Goal: Check status: Check status

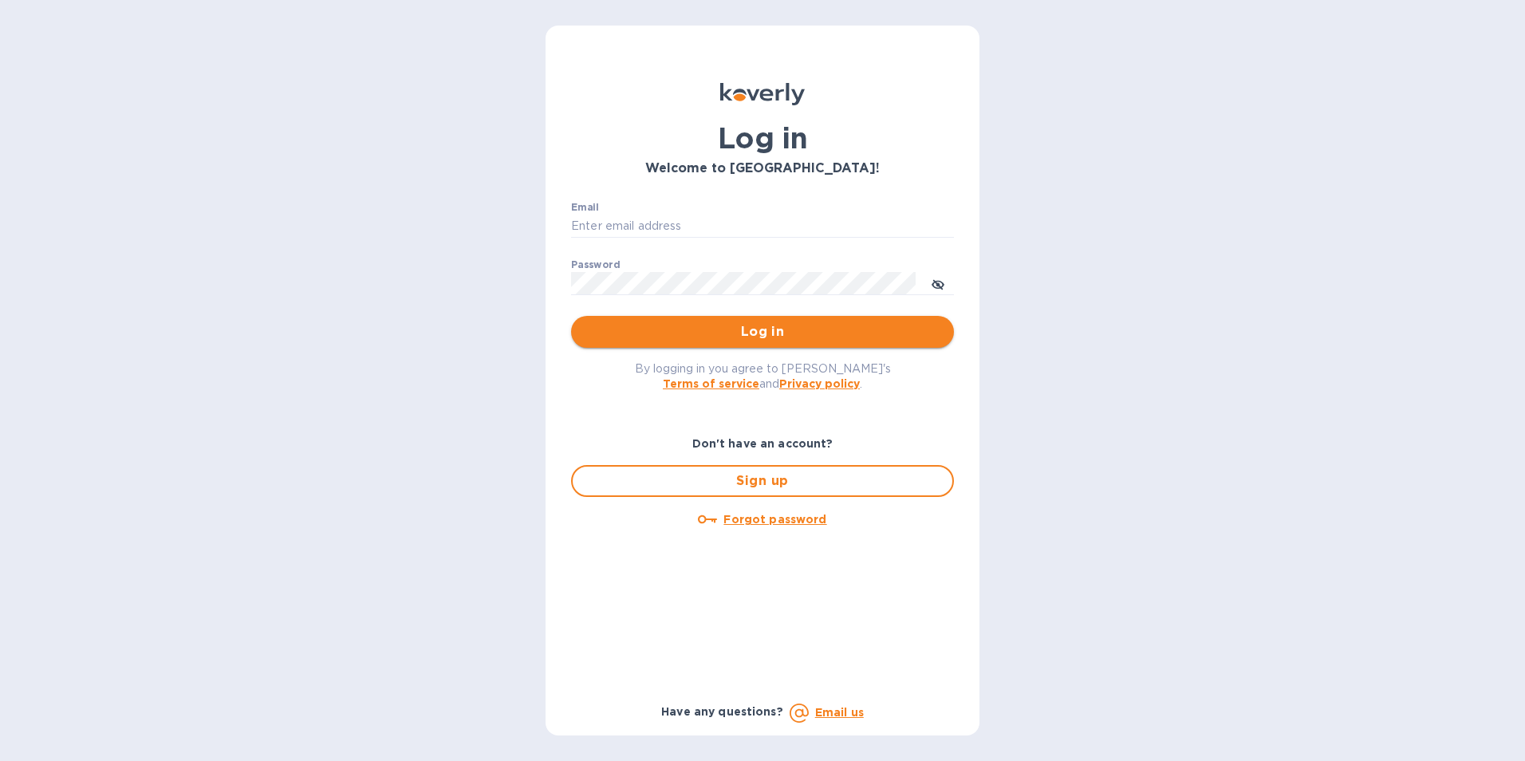
type input "[PERSON_NAME][EMAIL_ADDRESS][PERSON_NAME][PERSON_NAME][DOMAIN_NAME]"
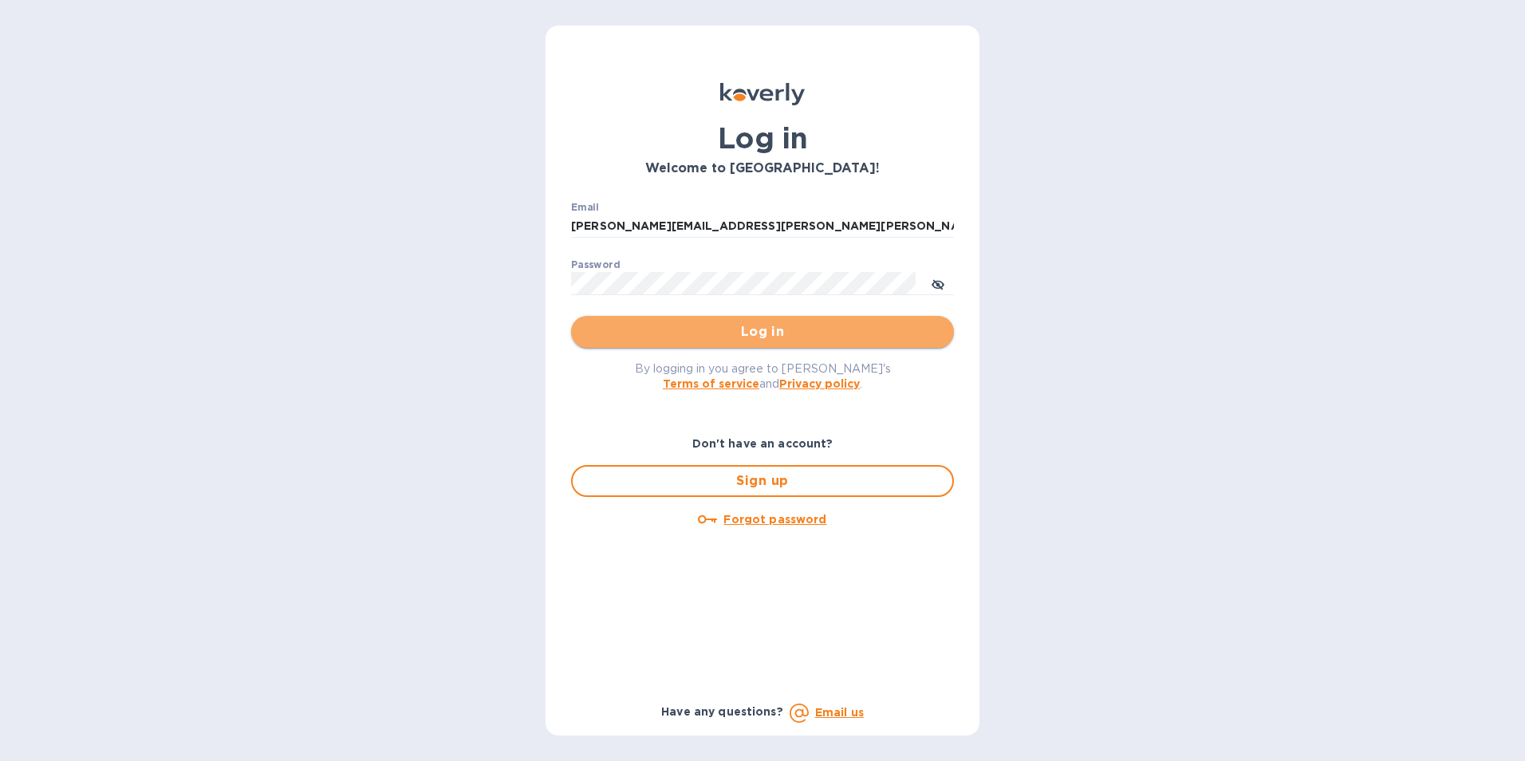
click at [789, 335] on span "Log in" at bounding box center [762, 331] width 357 height 19
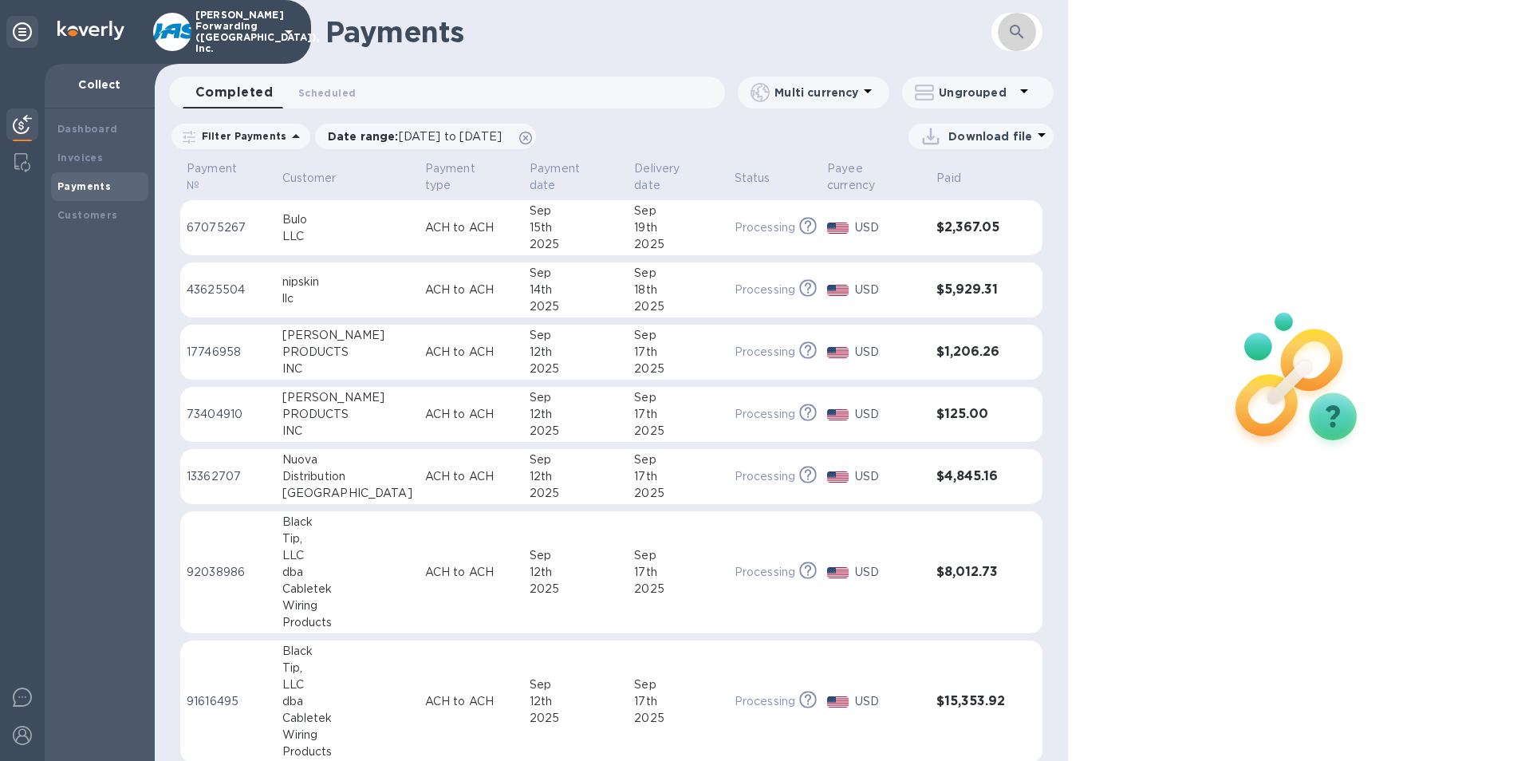
click at [1008, 33] on icon "button" at bounding box center [1016, 31] width 19 height 19
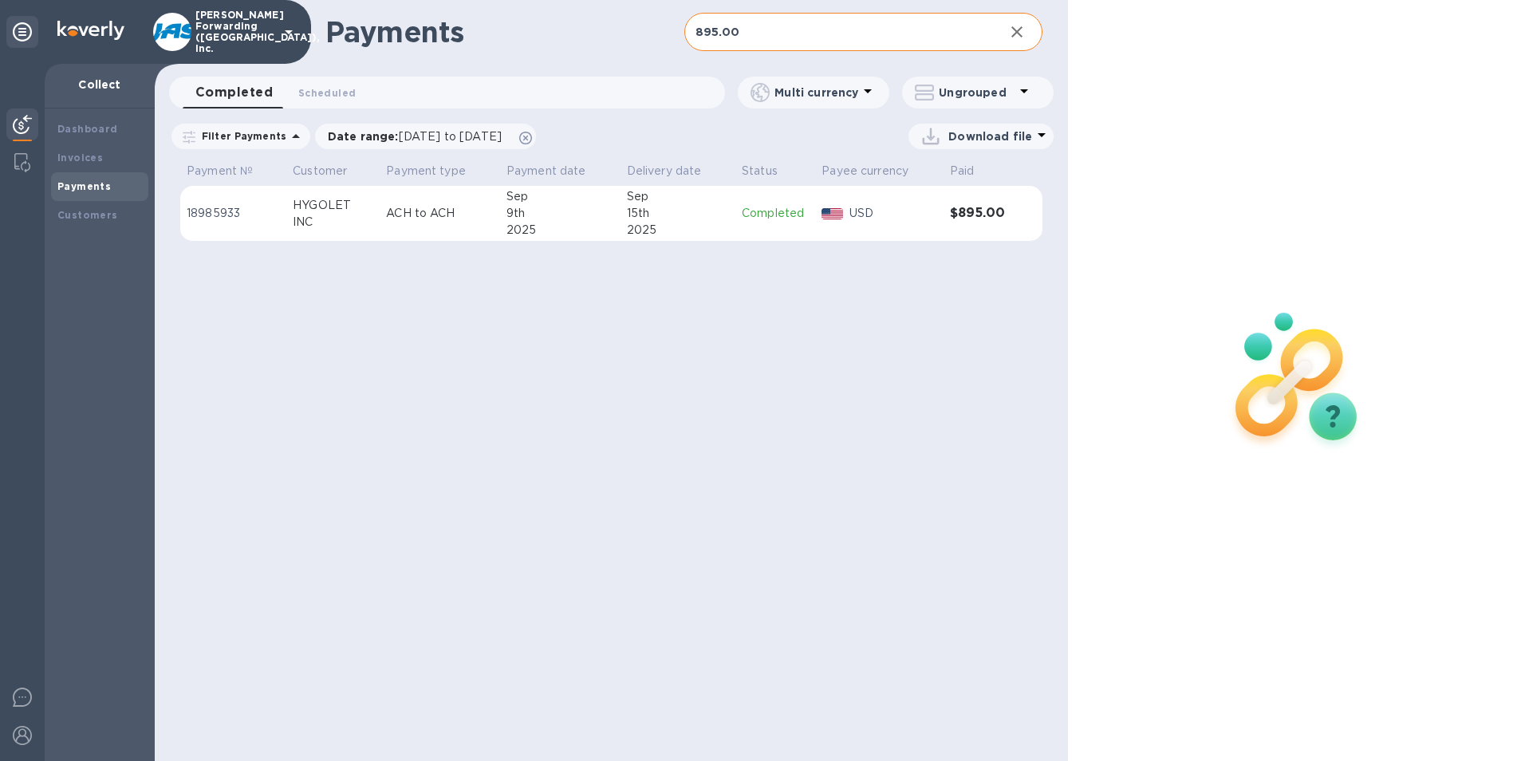
click at [761, 222] on td "Completed" at bounding box center [775, 214] width 80 height 56
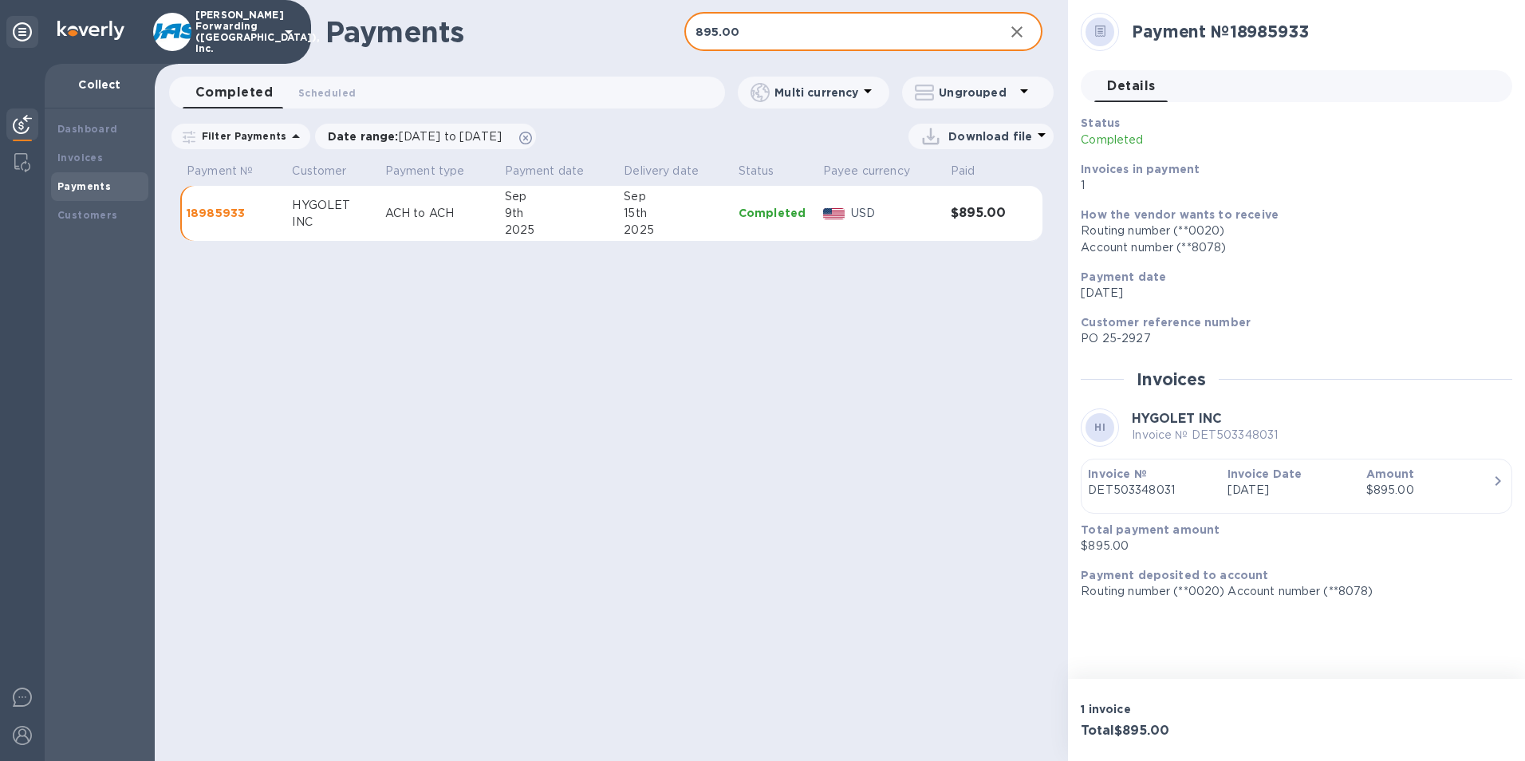
drag, startPoint x: 732, startPoint y: 33, endPoint x: 621, endPoint y: 50, distance: 112.1
click at [621, 49] on div "Payments 895.00 ​" at bounding box center [611, 32] width 913 height 64
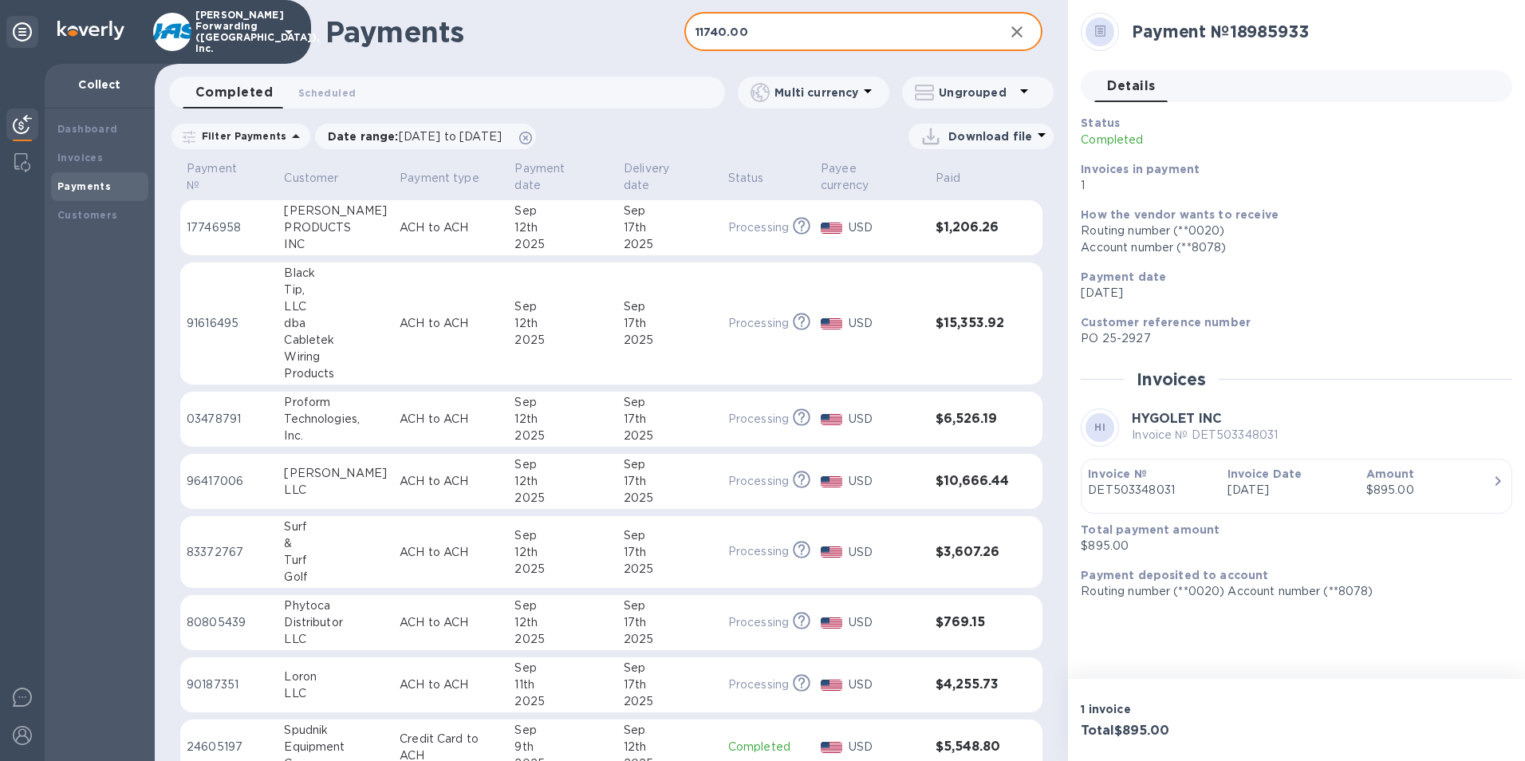
type input "11740.00"
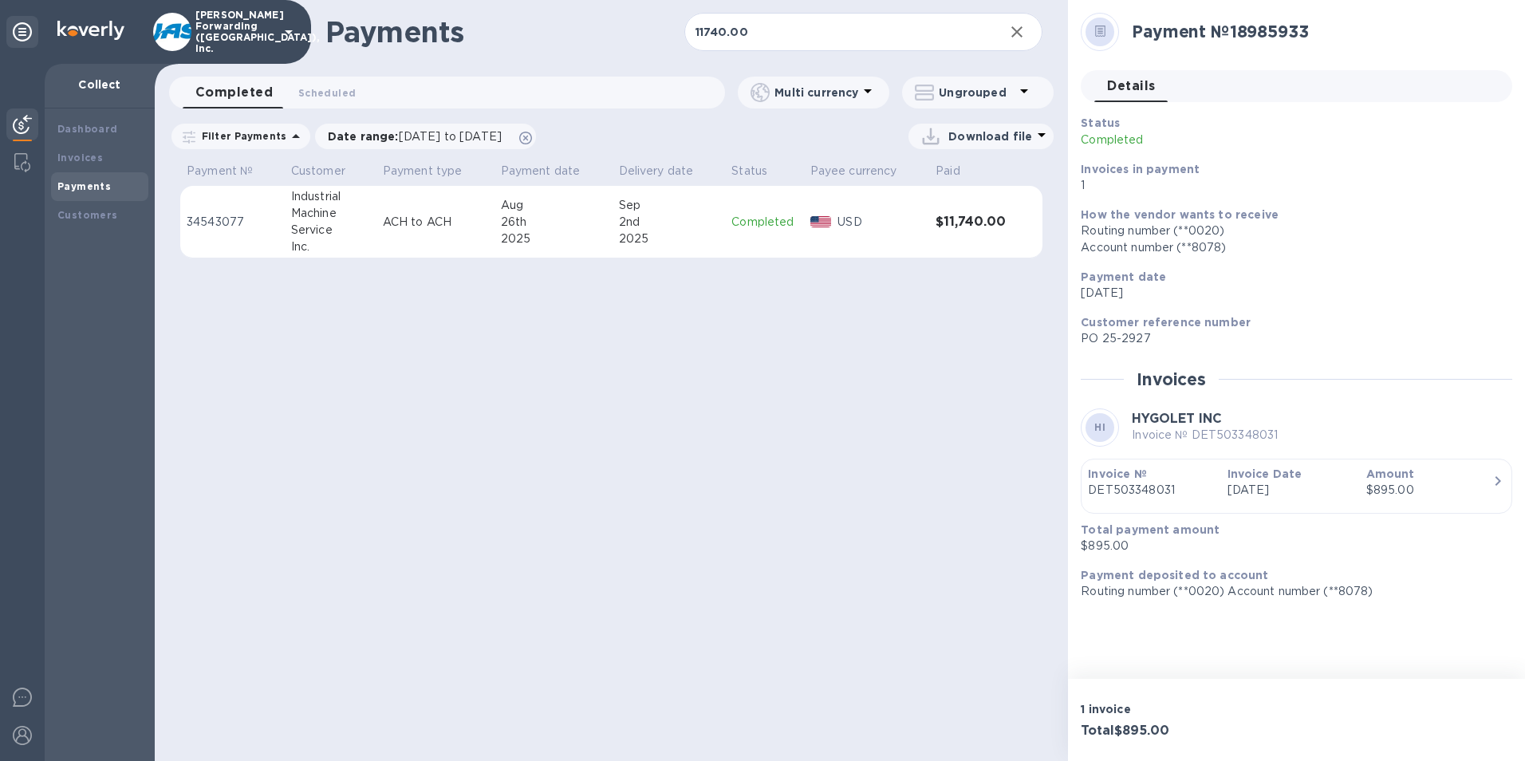
click at [824, 224] on img at bounding box center [821, 221] width 22 height 11
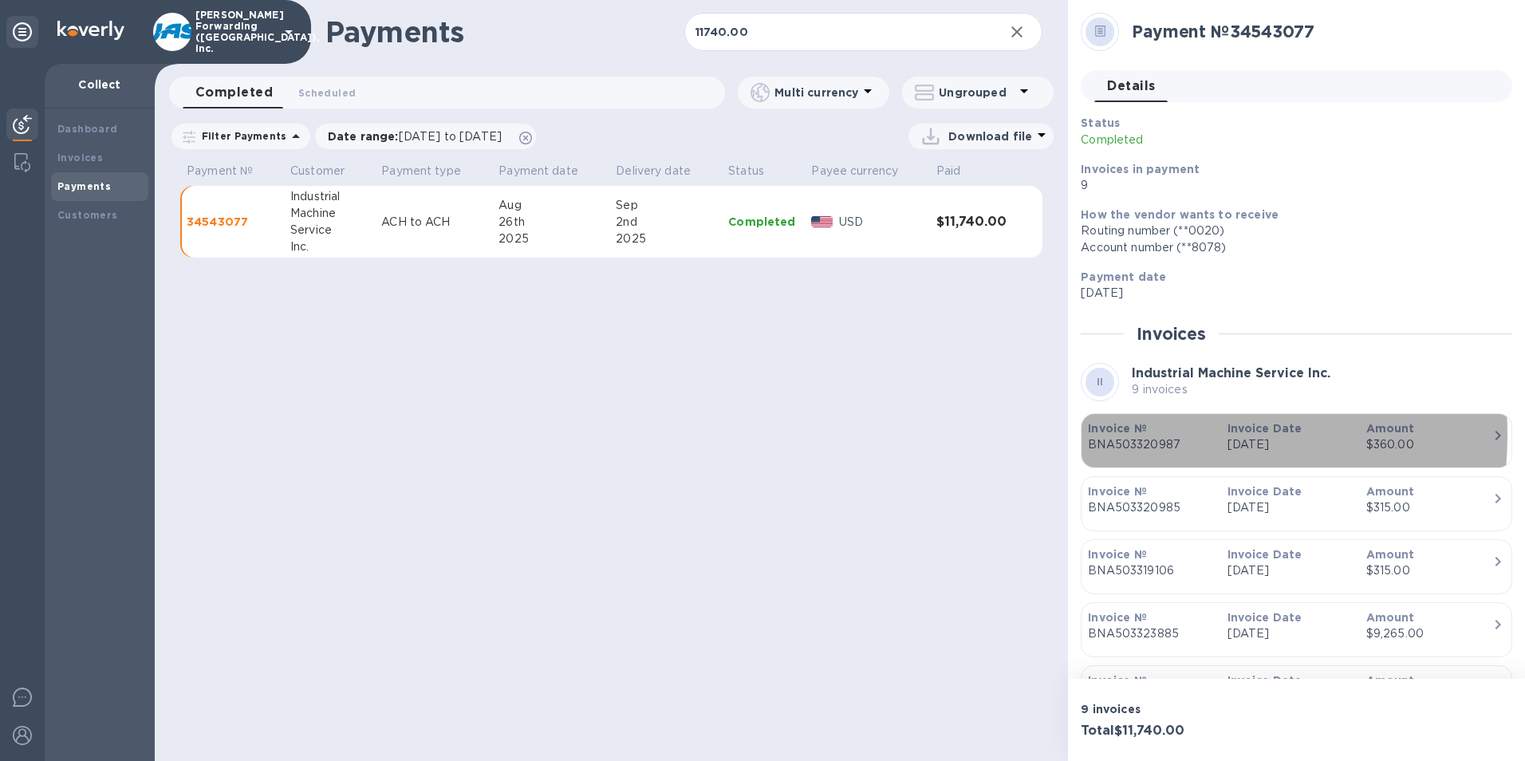
click at [1126, 435] on b "Invoice №" at bounding box center [1117, 428] width 58 height 13
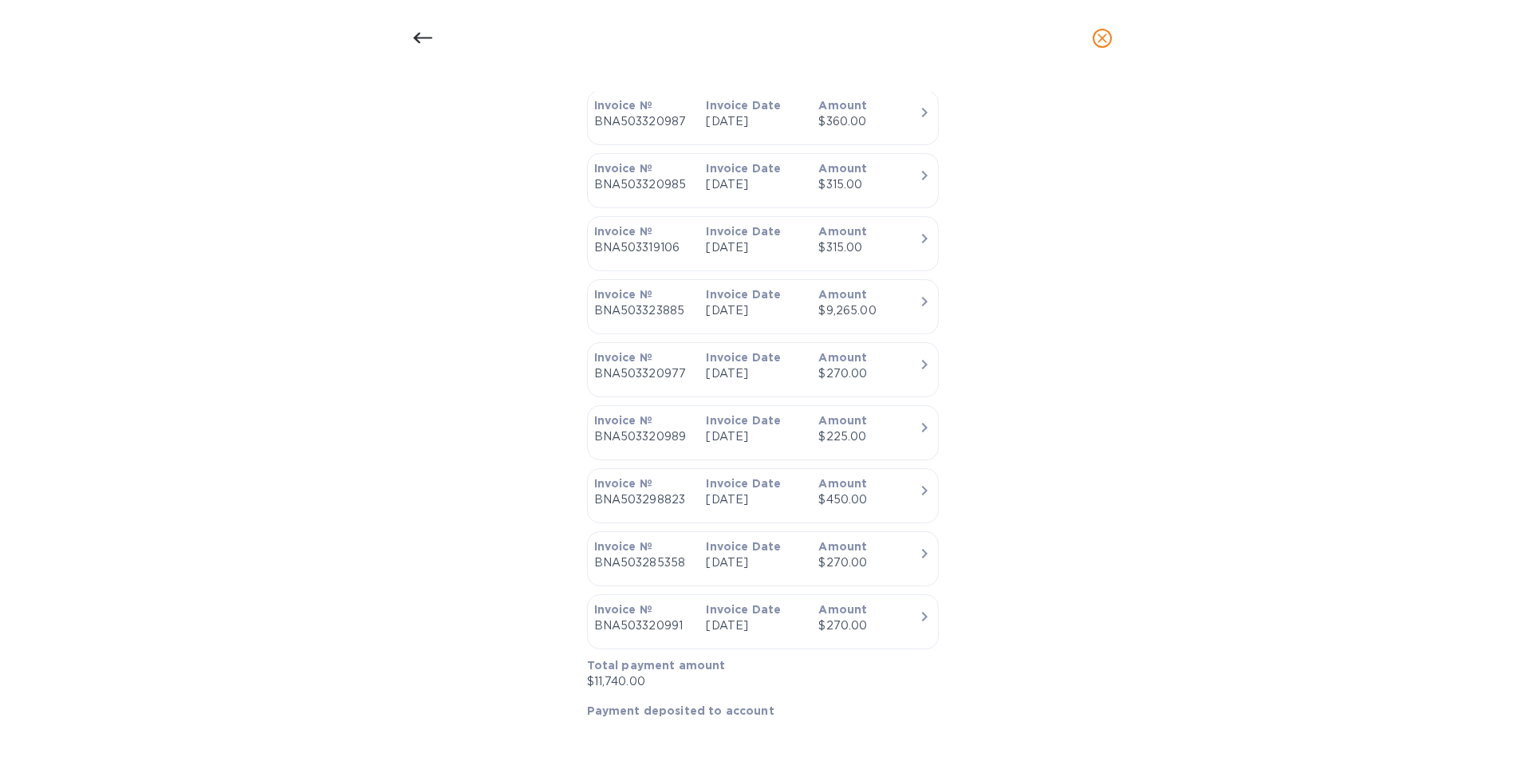
scroll to position [797, 0]
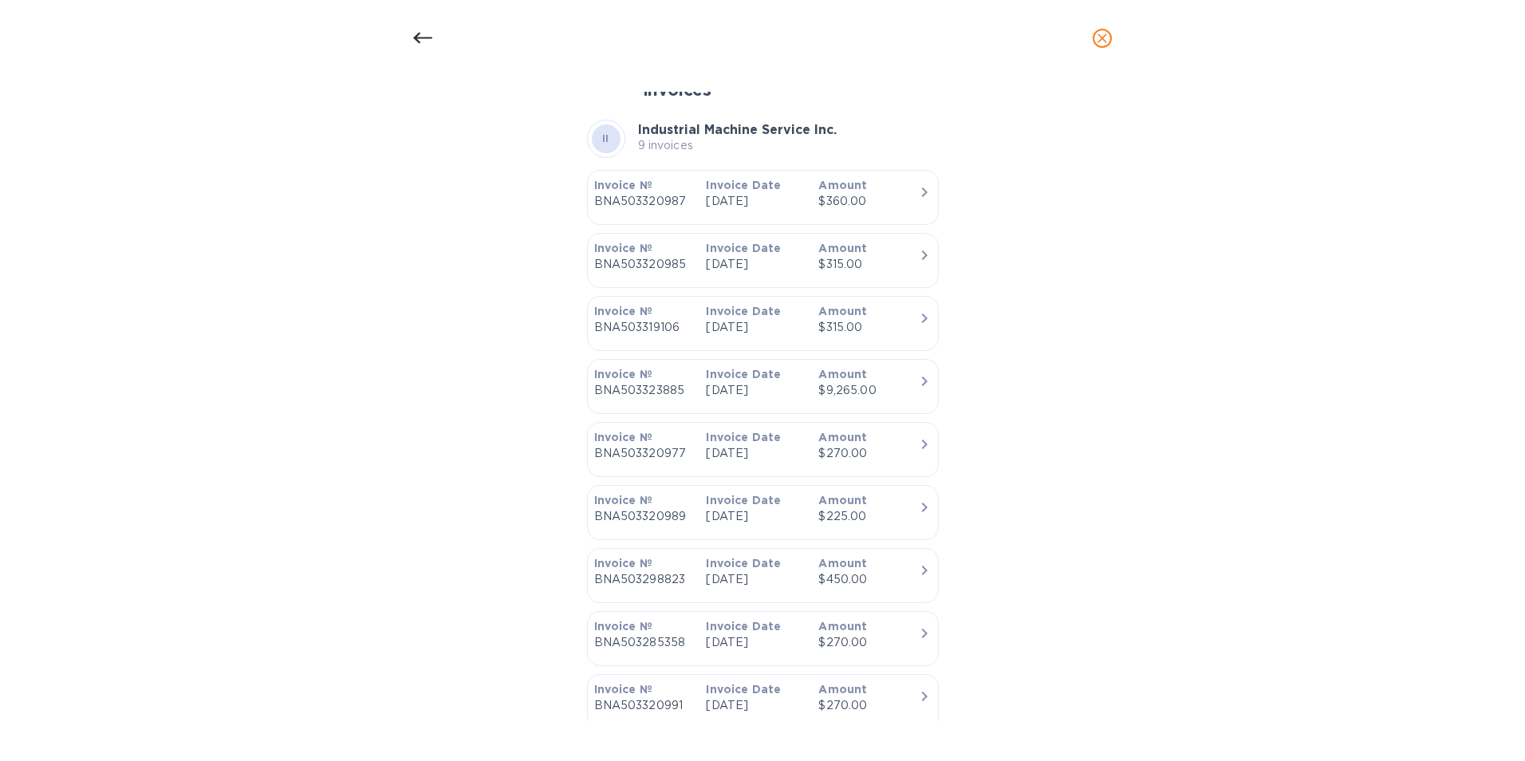
click at [691, 194] on p "BNA503320987" at bounding box center [644, 201] width 100 height 17
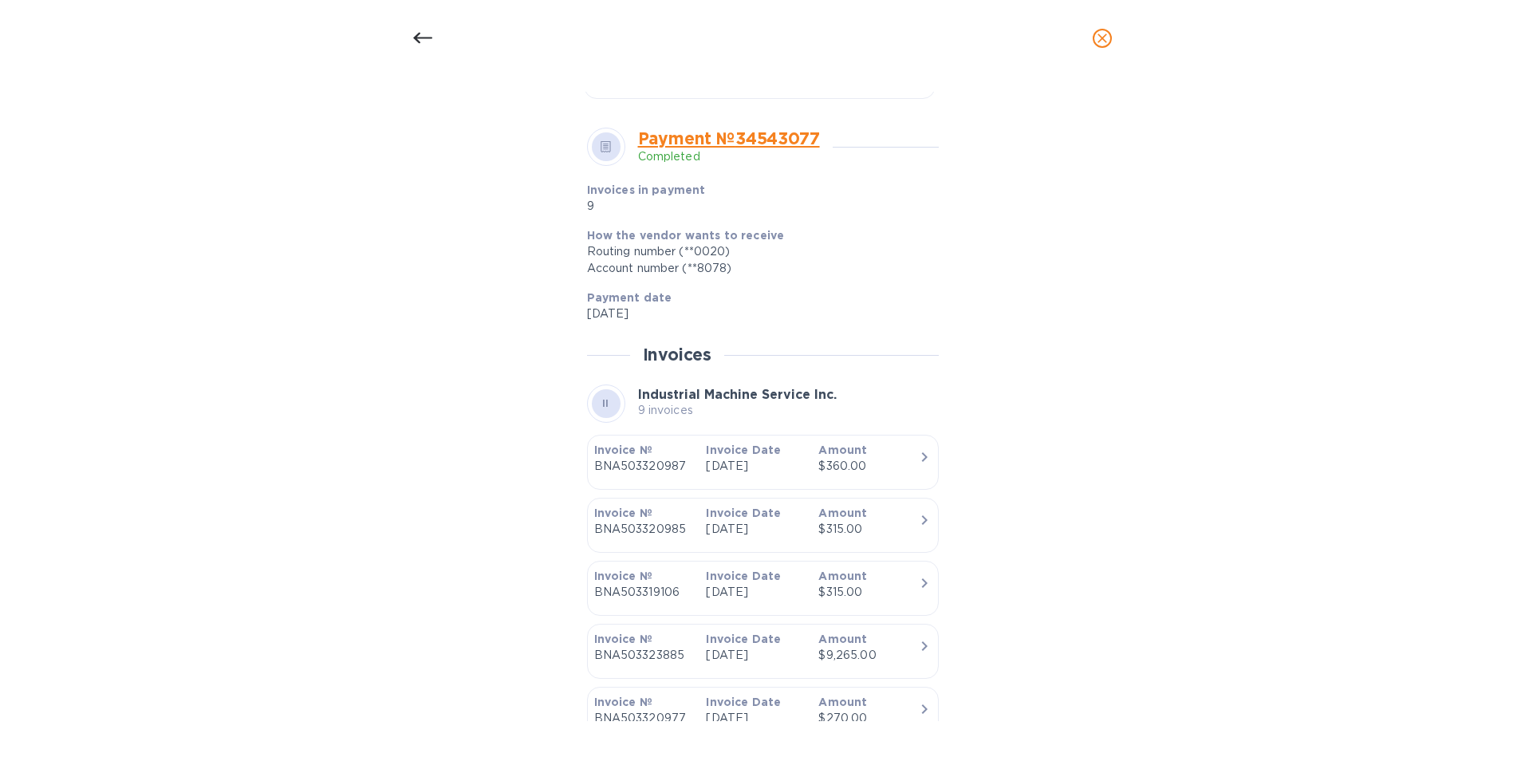
scroll to position [263, 0]
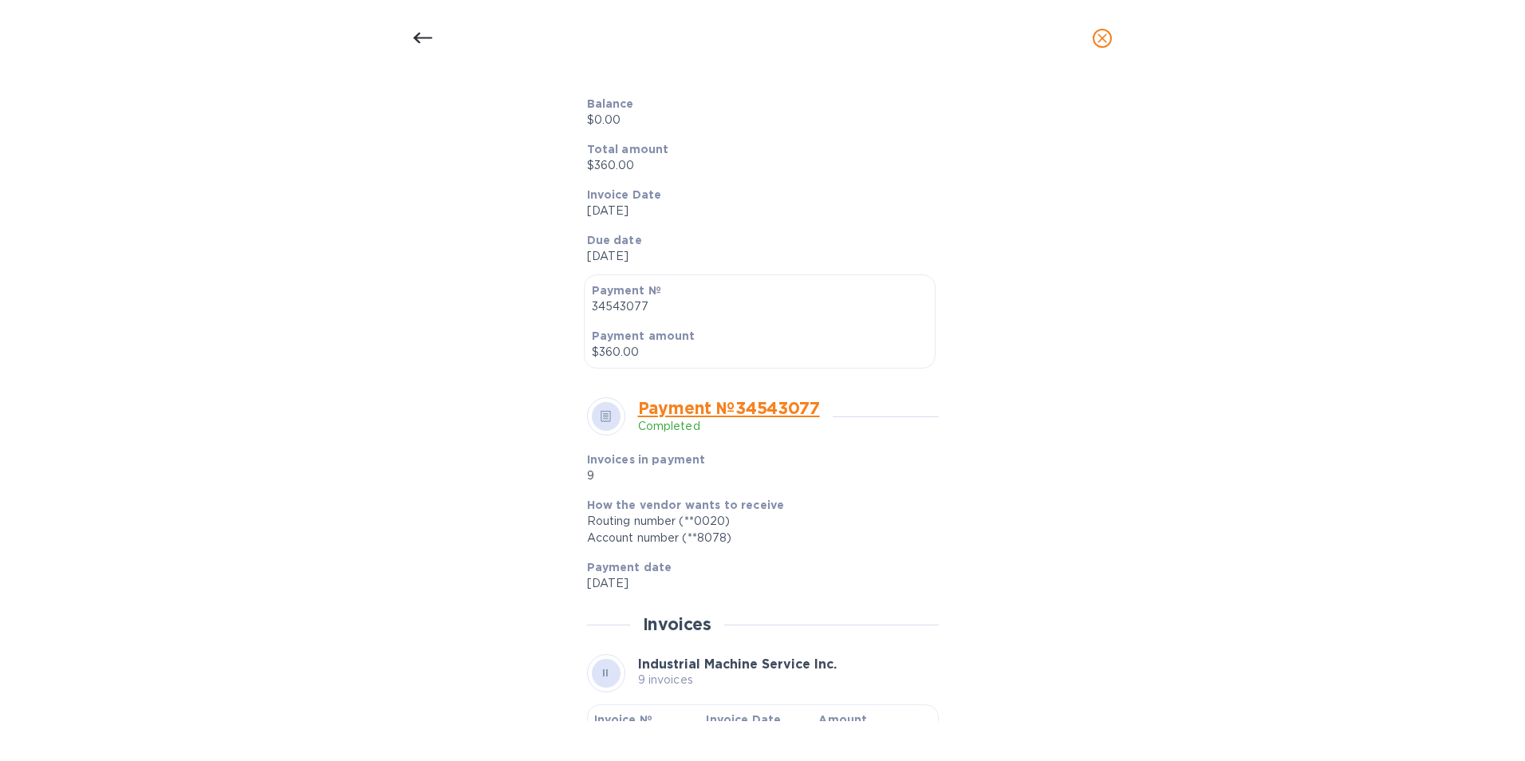
click at [430, 34] on icon at bounding box center [422, 38] width 19 height 19
